Goal: Information Seeking & Learning: Learn about a topic

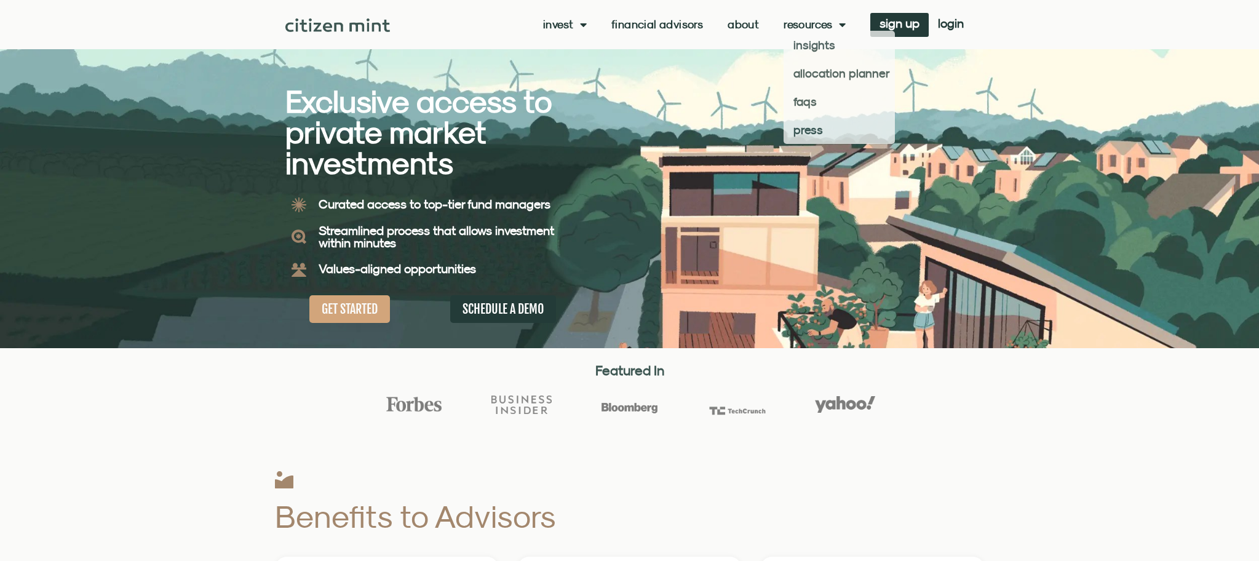
click at [745, 26] on link "About" at bounding box center [742, 24] width 31 height 12
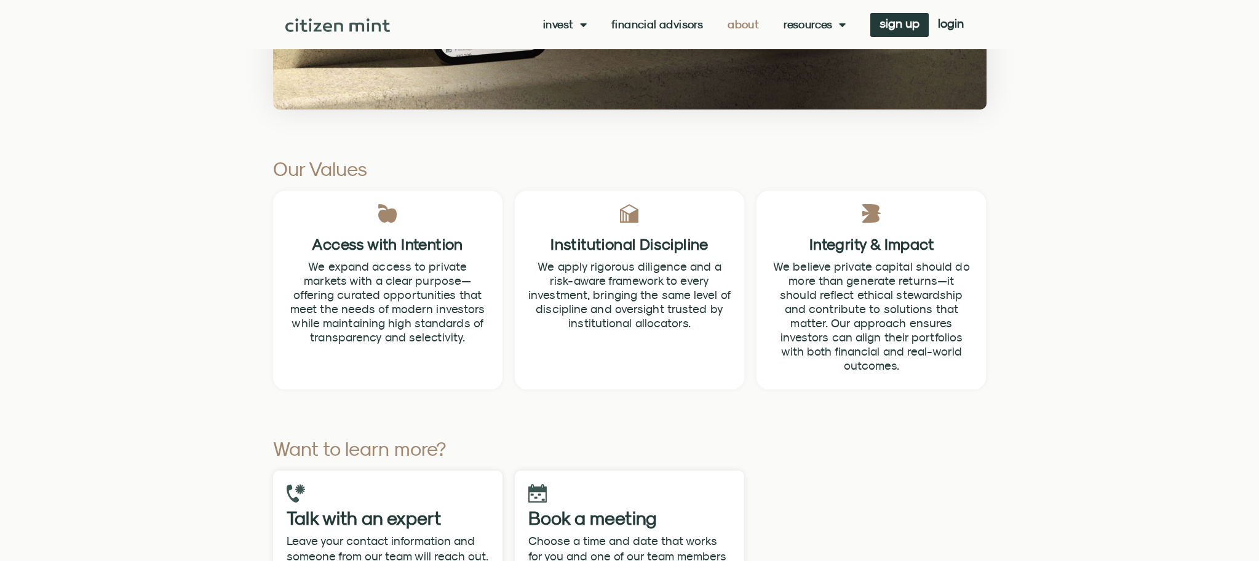
scroll to position [3505, 0]
